Goal: Task Accomplishment & Management: Use online tool/utility

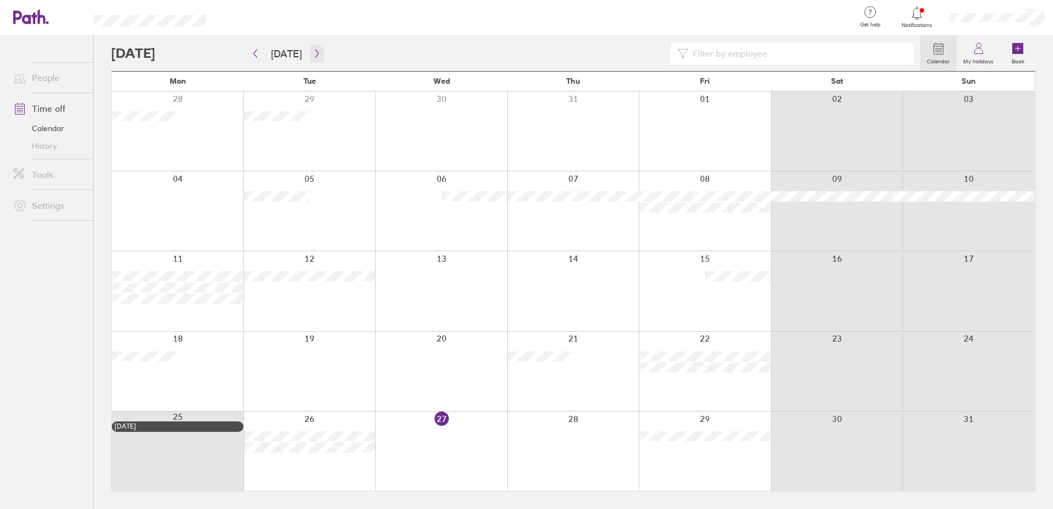
click at [310, 52] on button "button" at bounding box center [317, 54] width 14 height 18
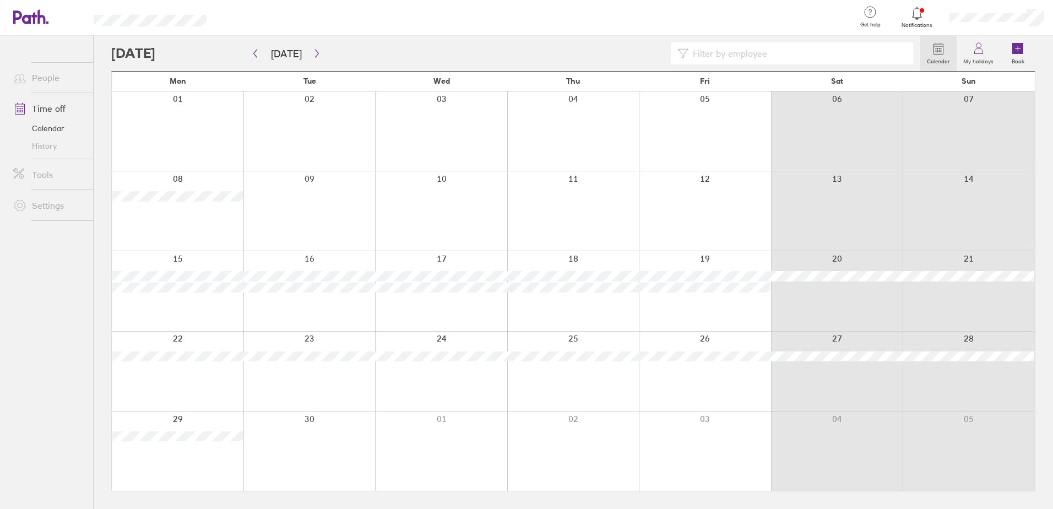
click at [269, 19] on div at bounding box center [535, 18] width 623 height 36
click at [42, 209] on link "Settings" at bounding box center [48, 205] width 89 height 22
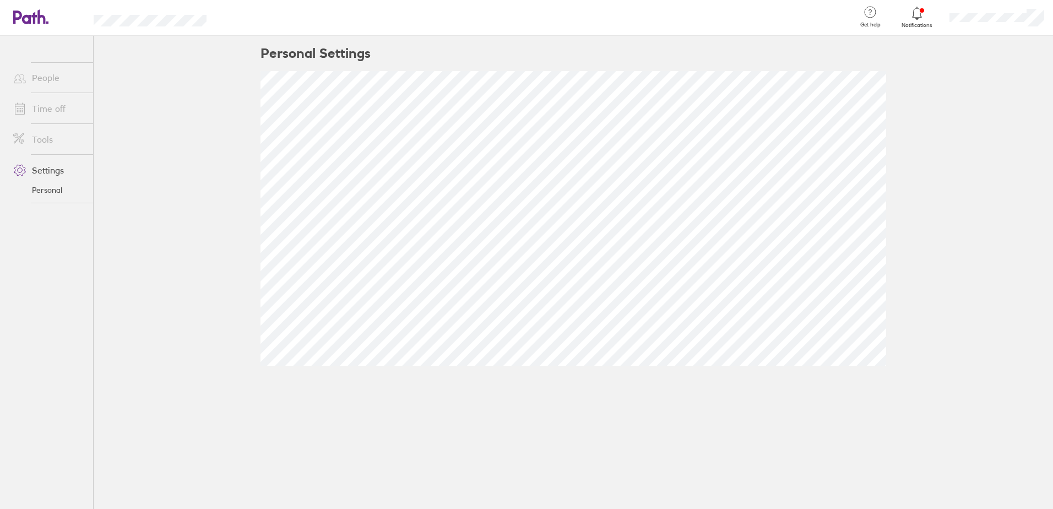
click at [44, 140] on link "Tools" at bounding box center [48, 139] width 89 height 22
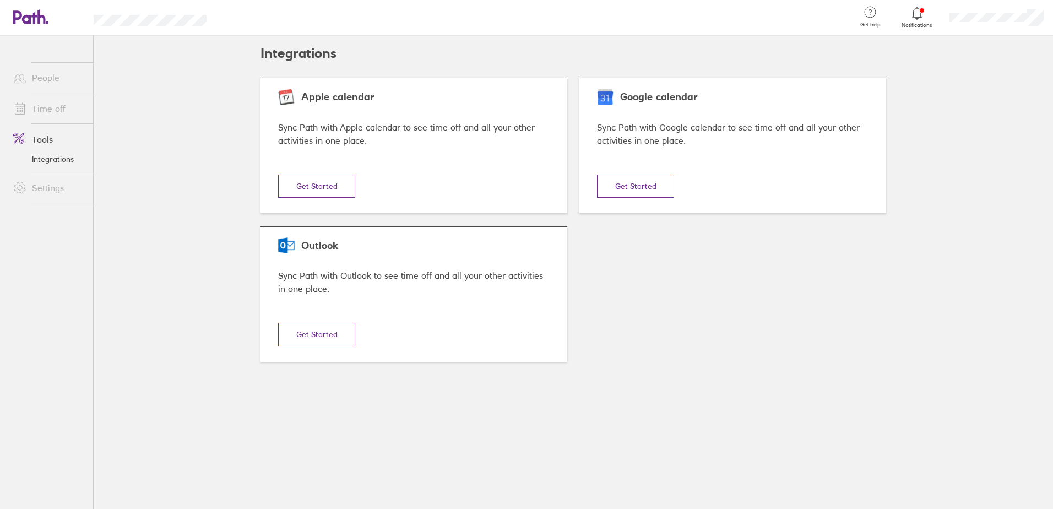
click at [327, 198] on button "Get Started" at bounding box center [316, 186] width 77 height 23
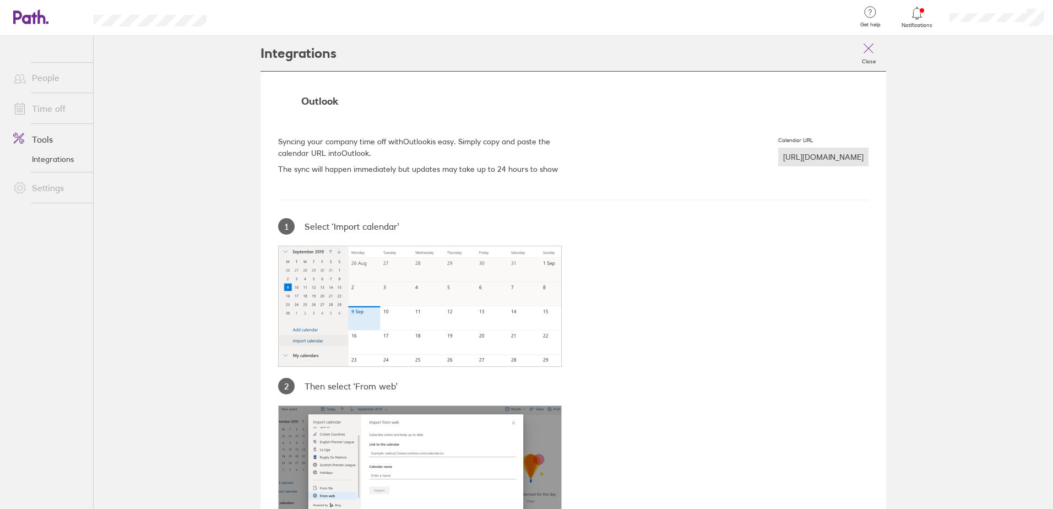
drag, startPoint x: 649, startPoint y: 159, endPoint x: 865, endPoint y: 160, distance: 215.4
click at [865, 160] on div "Outlook Syncing your company time off with Outlook is easy. Simply copy and pas…" at bounding box center [574, 393] width 626 height 644
copy div "[URL][DOMAIN_NAME]"
drag, startPoint x: 322, startPoint y: 142, endPoint x: 351, endPoint y: 142, distance: 28.7
click at [322, 142] on p "Syncing your company time off with Outlook is easy. Simply copy and paste the c…" at bounding box center [425, 147] width 294 height 23
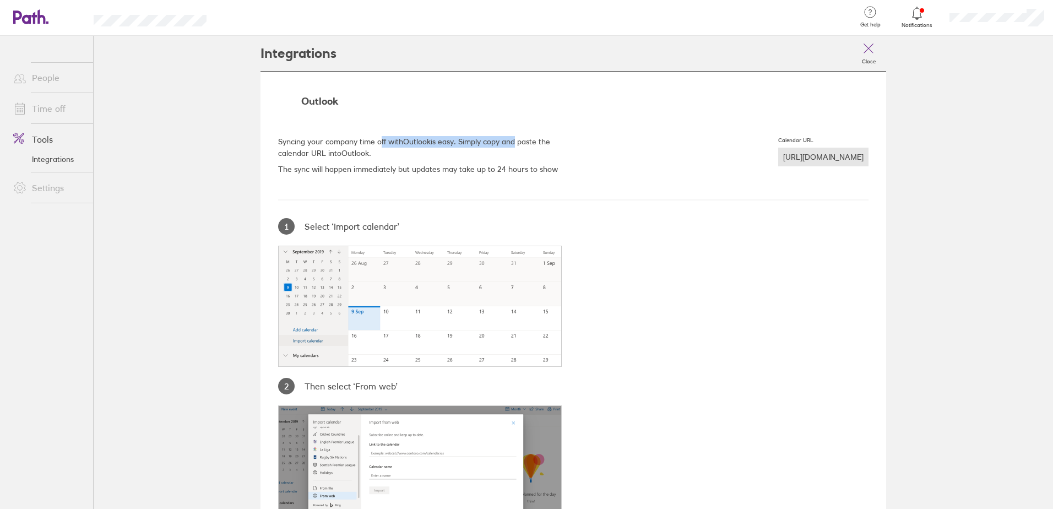
drag, startPoint x: 379, startPoint y: 141, endPoint x: 515, endPoint y: 142, distance: 135.5
click at [515, 142] on p "Syncing your company time off with Outlook is easy. Simply copy and paste the c…" at bounding box center [425, 147] width 294 height 23
click at [516, 142] on p "Syncing your company time off with Outlook is easy. Simply copy and paste the c…" at bounding box center [425, 147] width 294 height 23
click at [529, 157] on p "Syncing your company time off with Outlook is easy. Simply copy and paste the c…" at bounding box center [425, 147] width 294 height 23
drag, startPoint x: 299, startPoint y: 151, endPoint x: 396, endPoint y: 159, distance: 97.8
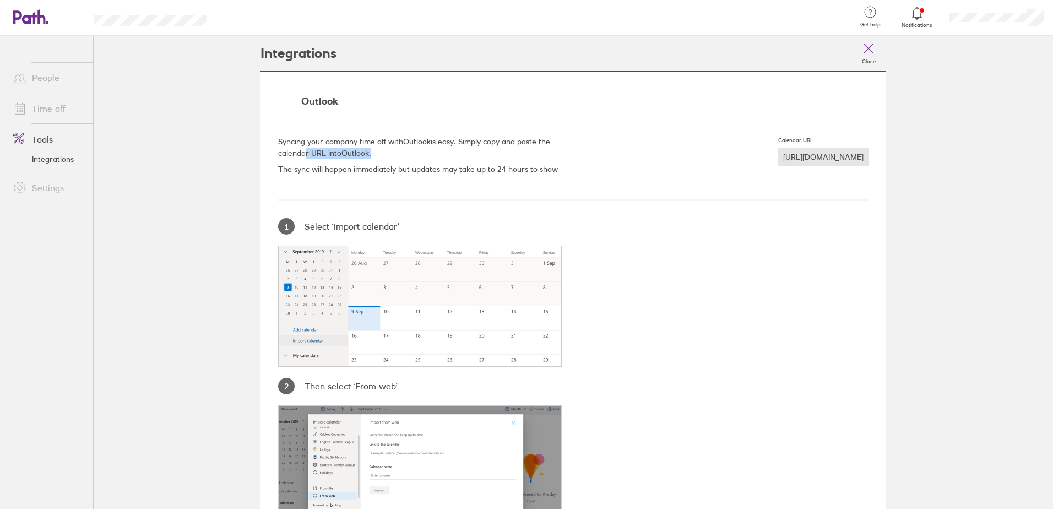
click at [396, 159] on p "Syncing your company time off with Outlook is easy. Simply copy and paste the c…" at bounding box center [425, 147] width 294 height 23
click at [396, 158] on p "Syncing your company time off with Outlook is easy. Simply copy and paste the c…" at bounding box center [425, 147] width 294 height 23
drag, startPoint x: 337, startPoint y: 168, endPoint x: 448, endPoint y: 168, distance: 111.3
click at [448, 168] on p "The sync will happen immediately but updates may take up to 24 hours to show" at bounding box center [461, 170] width 367 height 12
drag, startPoint x: 448, startPoint y: 168, endPoint x: 463, endPoint y: 168, distance: 15.4
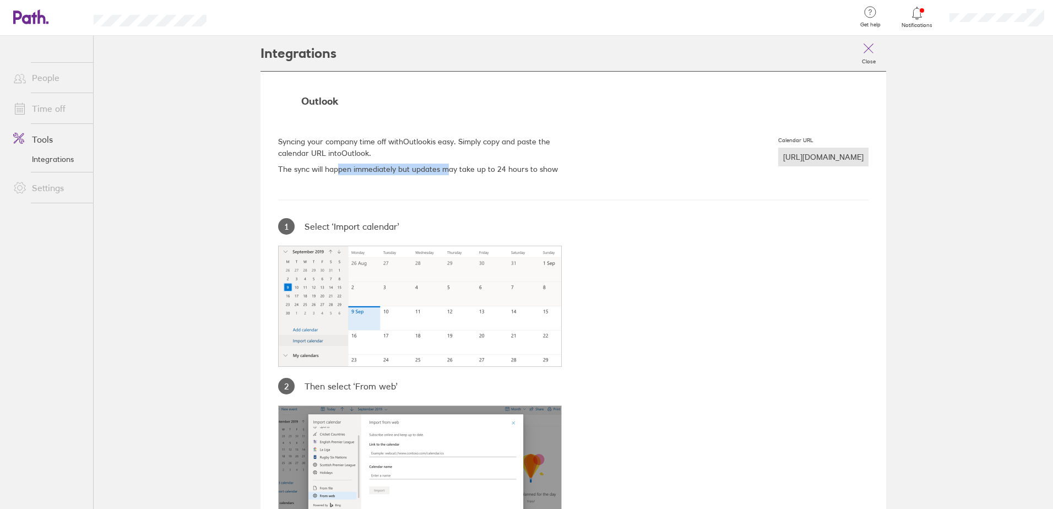
click at [448, 168] on p "The sync will happen immediately but updates may take up to 24 hours to show" at bounding box center [461, 170] width 367 height 12
drag, startPoint x: 482, startPoint y: 168, endPoint x: 540, endPoint y: 167, distance: 57.8
click at [540, 167] on p "The sync will happen immediately but updates may take up to 24 hours to show" at bounding box center [461, 170] width 367 height 12
drag, startPoint x: 540, startPoint y: 167, endPoint x: 574, endPoint y: 167, distance: 34.2
click at [540, 167] on p "The sync will happen immediately but updates may take up to 24 hours to show" at bounding box center [461, 170] width 367 height 12
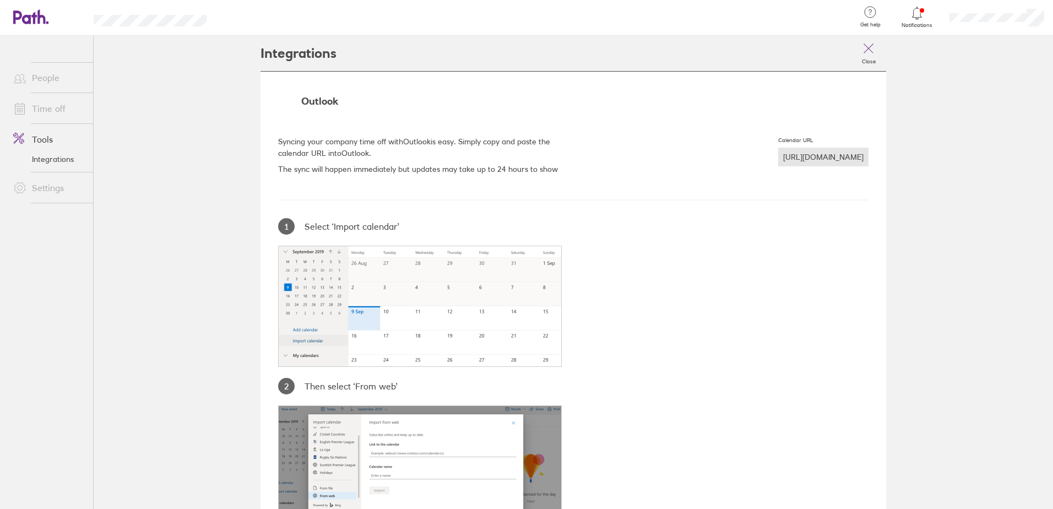
click at [778, 161] on div "[URL][DOMAIN_NAME]" at bounding box center [823, 157] width 90 height 19
click at [836, 199] on div at bounding box center [573, 199] width 591 height 1
click at [62, 158] on link "Integrations" at bounding box center [48, 159] width 89 height 18
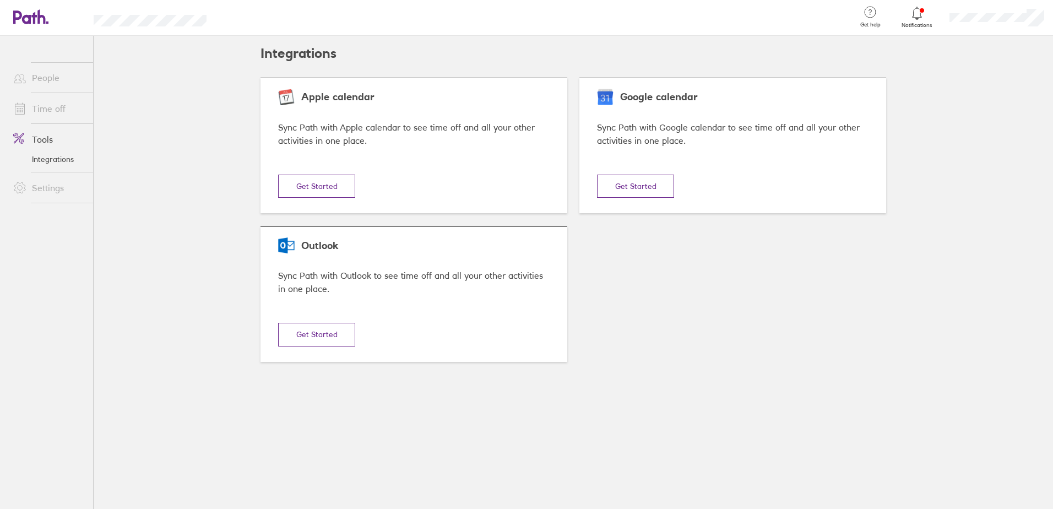
click at [296, 198] on button "Get Started" at bounding box center [316, 186] width 77 height 23
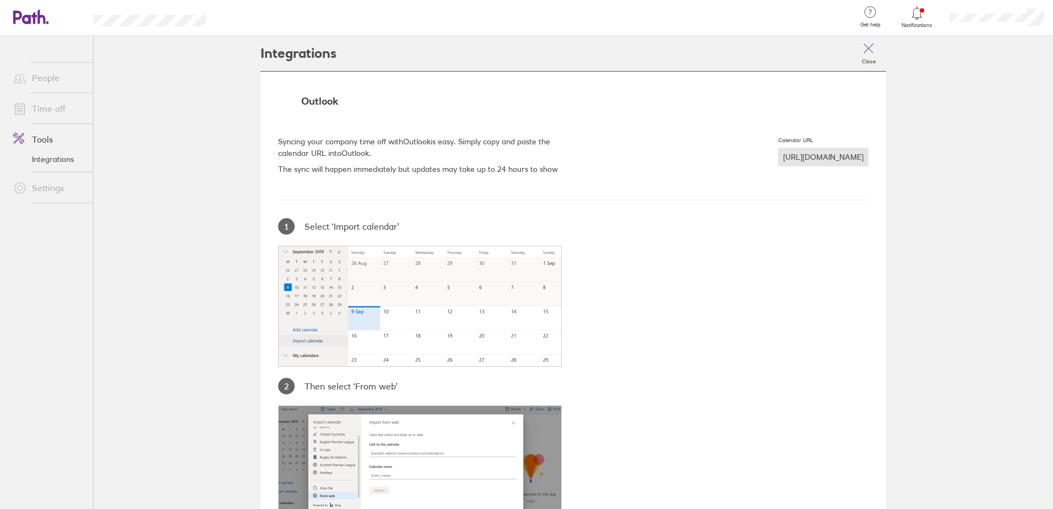
click at [52, 109] on link "Time off" at bounding box center [48, 109] width 89 height 22
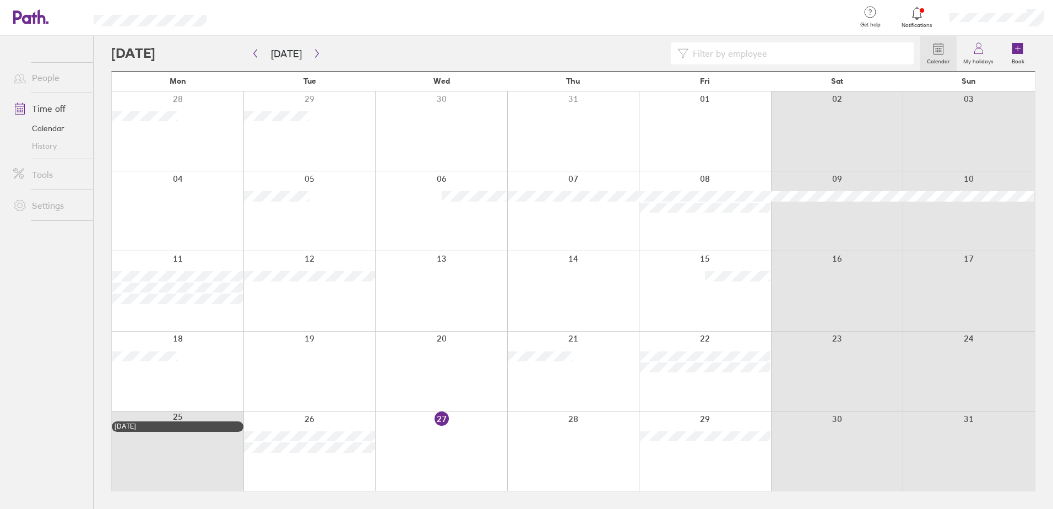
click at [919, 14] on icon at bounding box center [917, 13] width 13 height 13
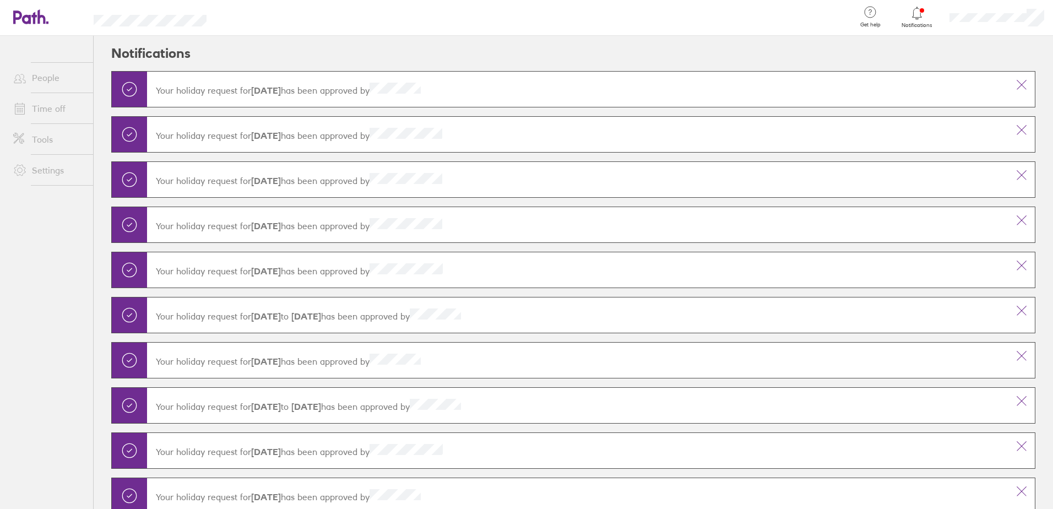
click at [919, 17] on icon at bounding box center [917, 13] width 13 height 13
